Goal: Information Seeking & Learning: Understand process/instructions

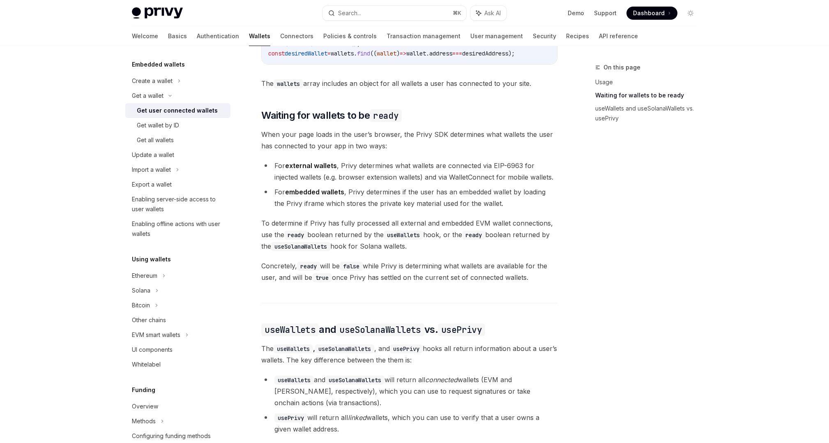
scroll to position [668, 0]
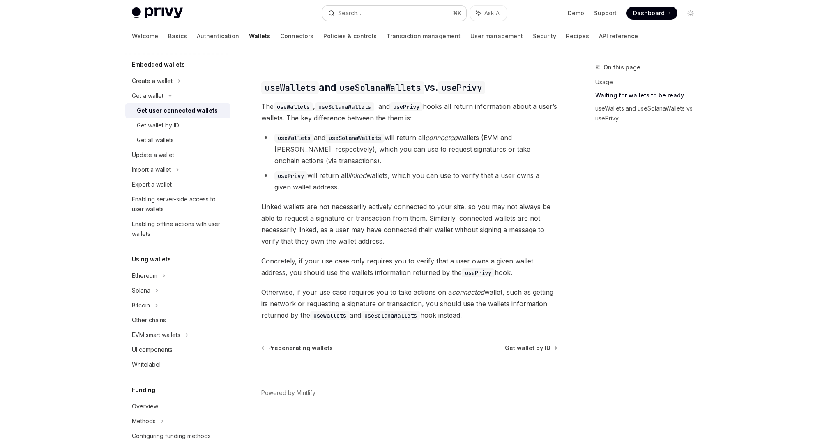
click at [411, 17] on button "Search... ⌘ K" at bounding box center [395, 13] width 144 height 15
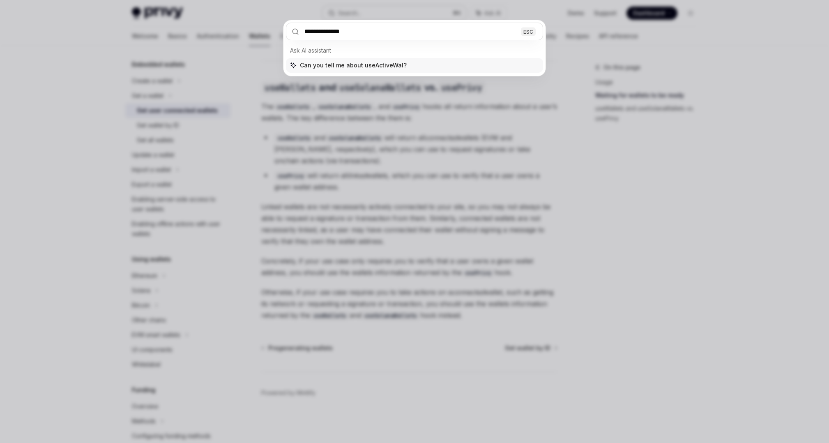
type input "**********"
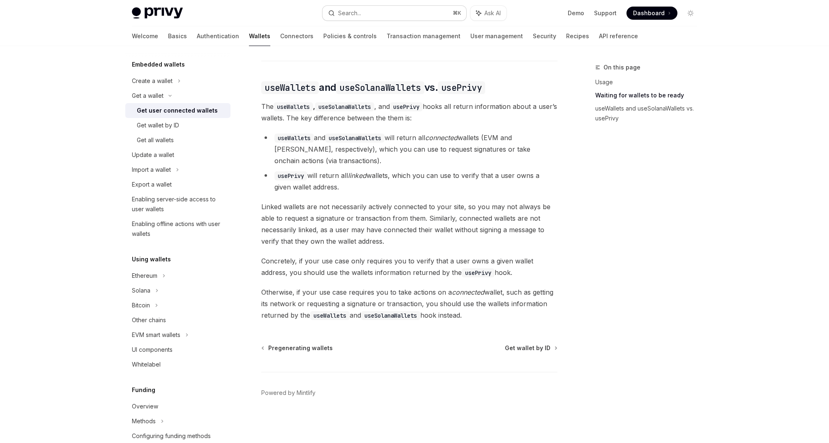
click at [384, 11] on button "Search... ⌘ K" at bounding box center [395, 13] width 144 height 15
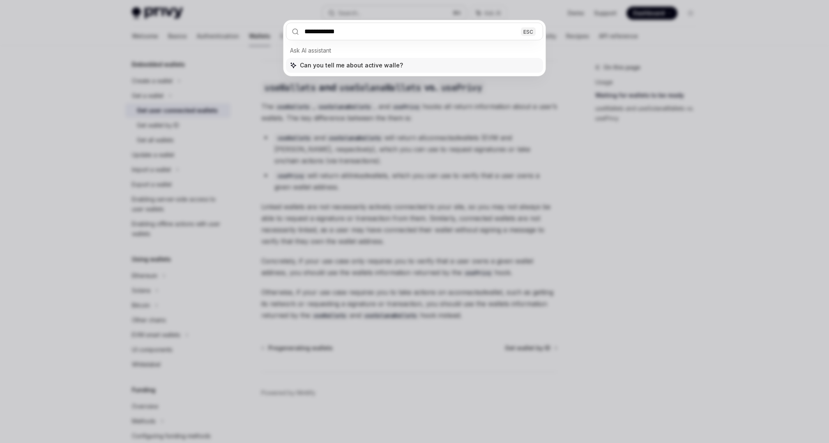
type input "**********"
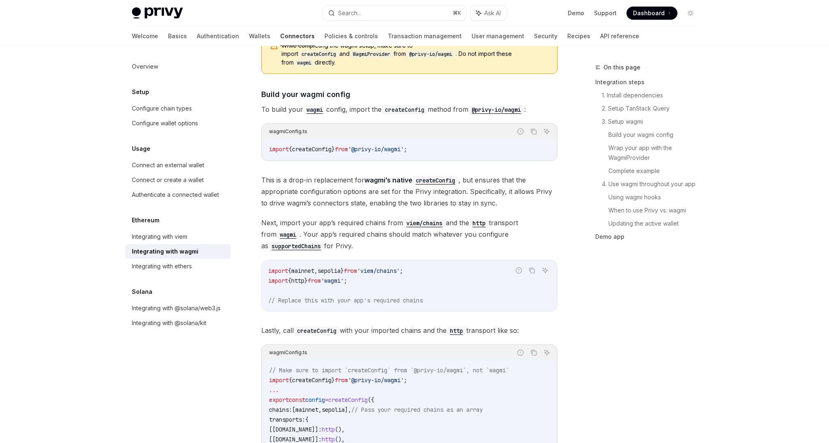
type textarea "*"
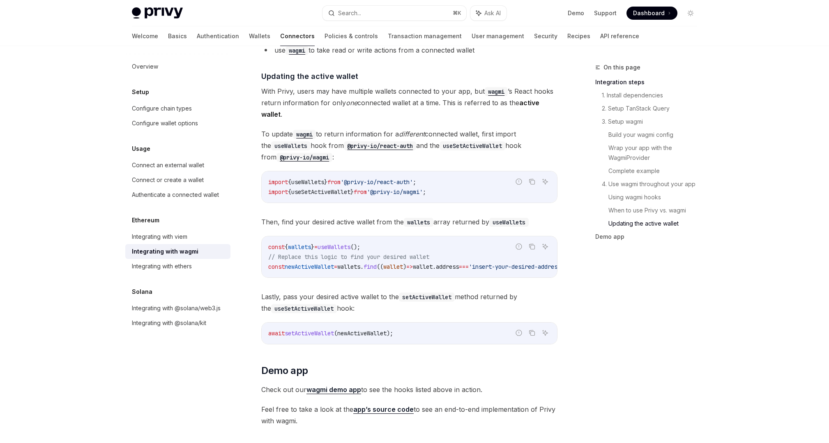
scroll to position [2180, 0]
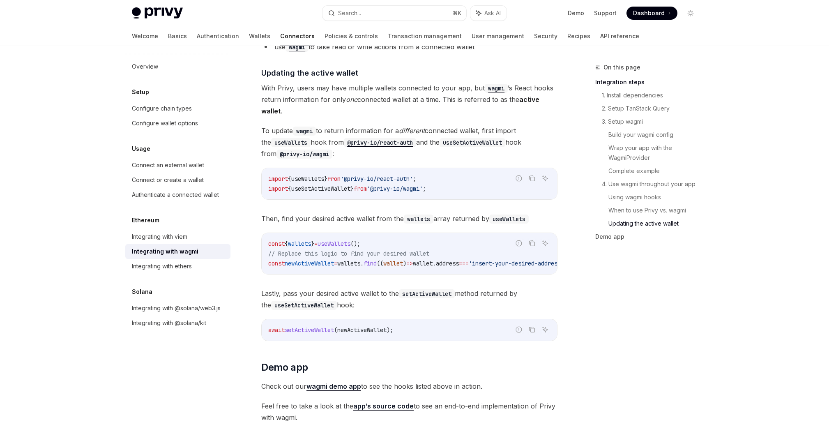
click at [342, 187] on span "useSetActiveWallet" at bounding box center [320, 188] width 59 height 7
click at [343, 213] on span "Then, find your desired active wallet from the wallets array returned by useWal…" at bounding box center [409, 219] width 296 height 12
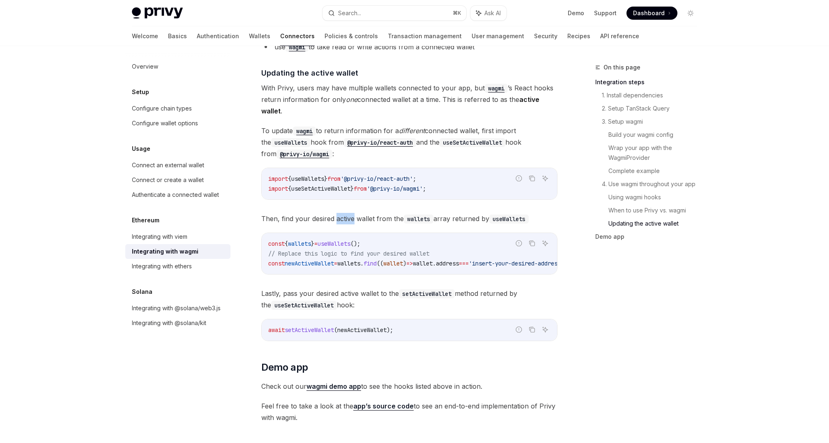
click at [343, 213] on span "Then, find your desired active wallet from the wallets array returned by useWal…" at bounding box center [409, 219] width 296 height 12
click at [346, 242] on code "const { wallets } = useWallets (); // Replace this logic to find your desired w…" at bounding box center [429, 254] width 322 height 30
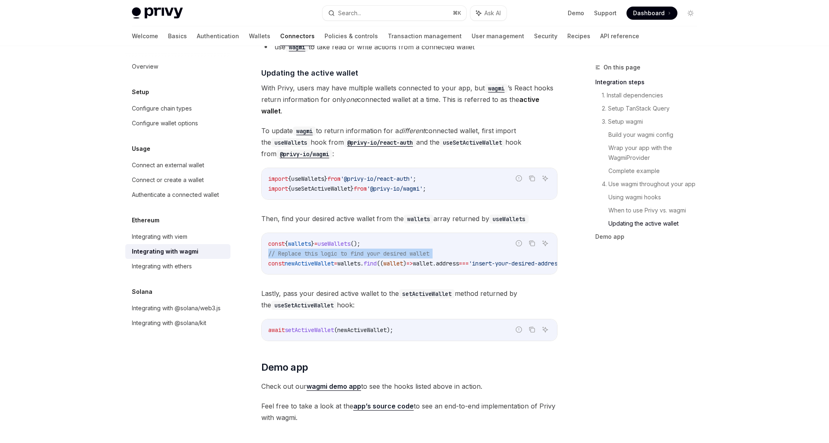
click at [347, 263] on code "const { wallets } = useWallets (); // Replace this logic to find your desired w…" at bounding box center [429, 254] width 322 height 30
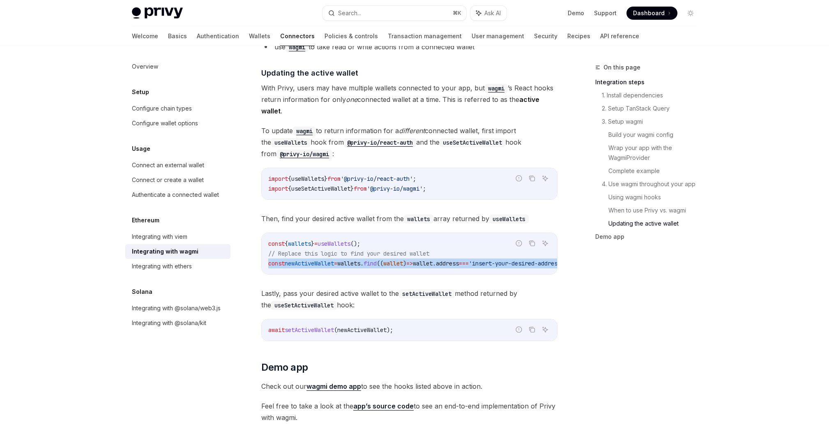
click at [343, 288] on span "Lastly, pass your desired active wallet to the setActiveWallet method returned …" at bounding box center [409, 299] width 296 height 23
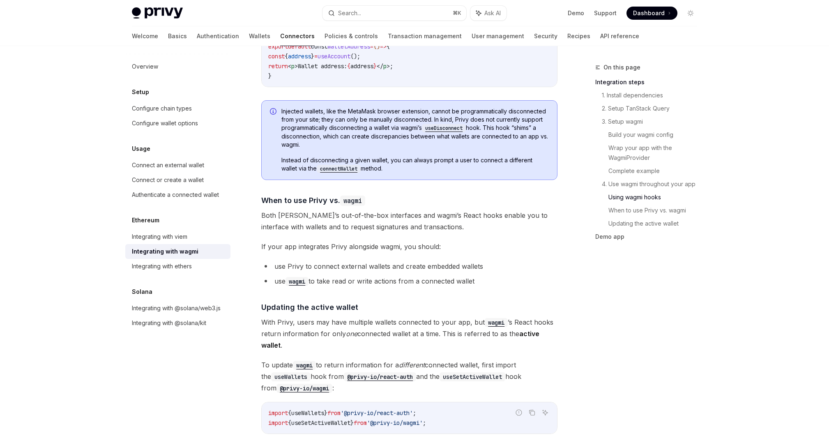
scroll to position [1969, 0]
